Goal: Task Accomplishment & Management: Complete application form

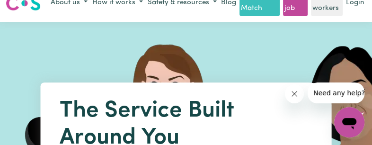
scroll to position [152, 0]
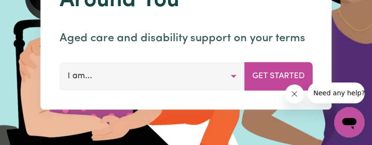
click at [231, 76] on button "I am..." at bounding box center [152, 76] width 185 height 28
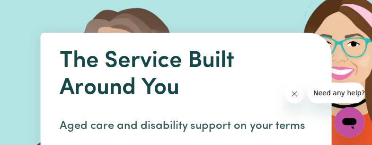
scroll to position [202, 0]
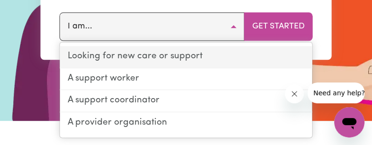
click at [175, 55] on link "Looking for new care or support" at bounding box center [186, 57] width 252 height 22
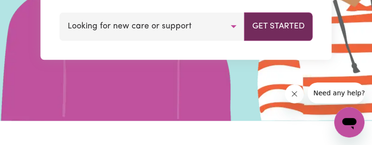
click at [280, 27] on button "Get Started" at bounding box center [278, 26] width 69 height 28
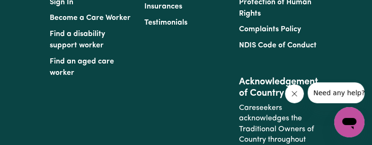
scroll to position [1477, 0]
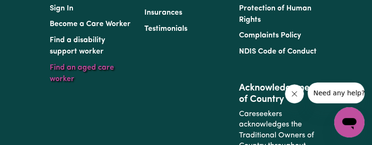
click at [107, 83] on link "Find an aged care worker" at bounding box center [82, 73] width 64 height 19
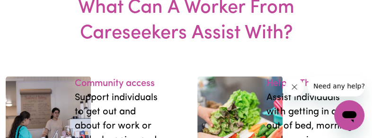
scroll to position [1105, 0]
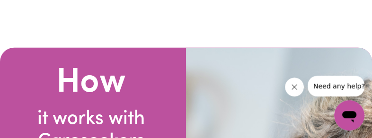
scroll to position [1675, 0]
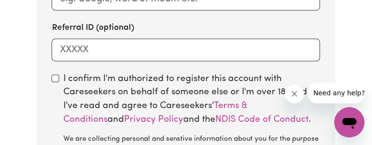
scroll to position [815, 0]
